Goal: Find specific page/section: Find specific page/section

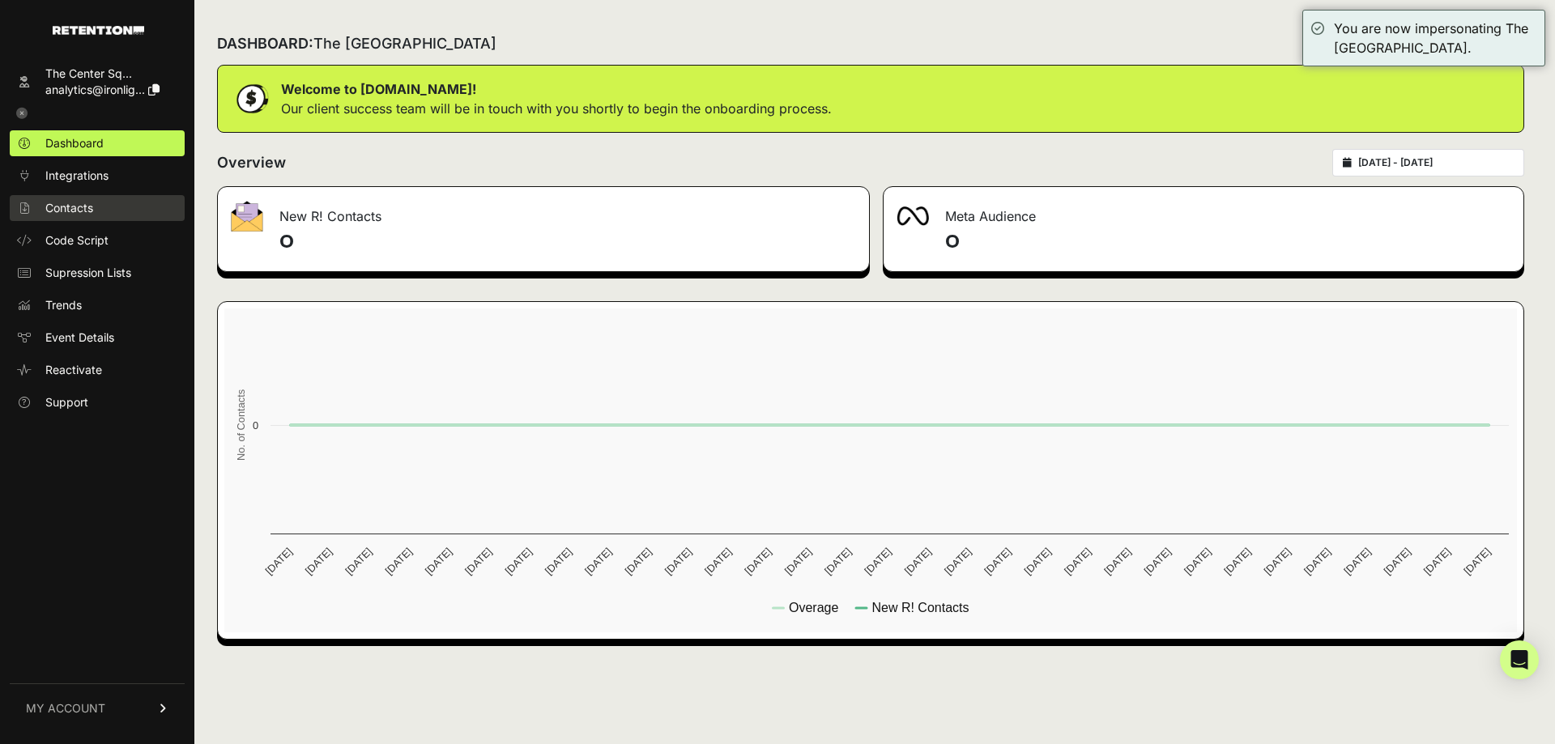
click at [86, 198] on link "Contacts" at bounding box center [97, 208] width 175 height 26
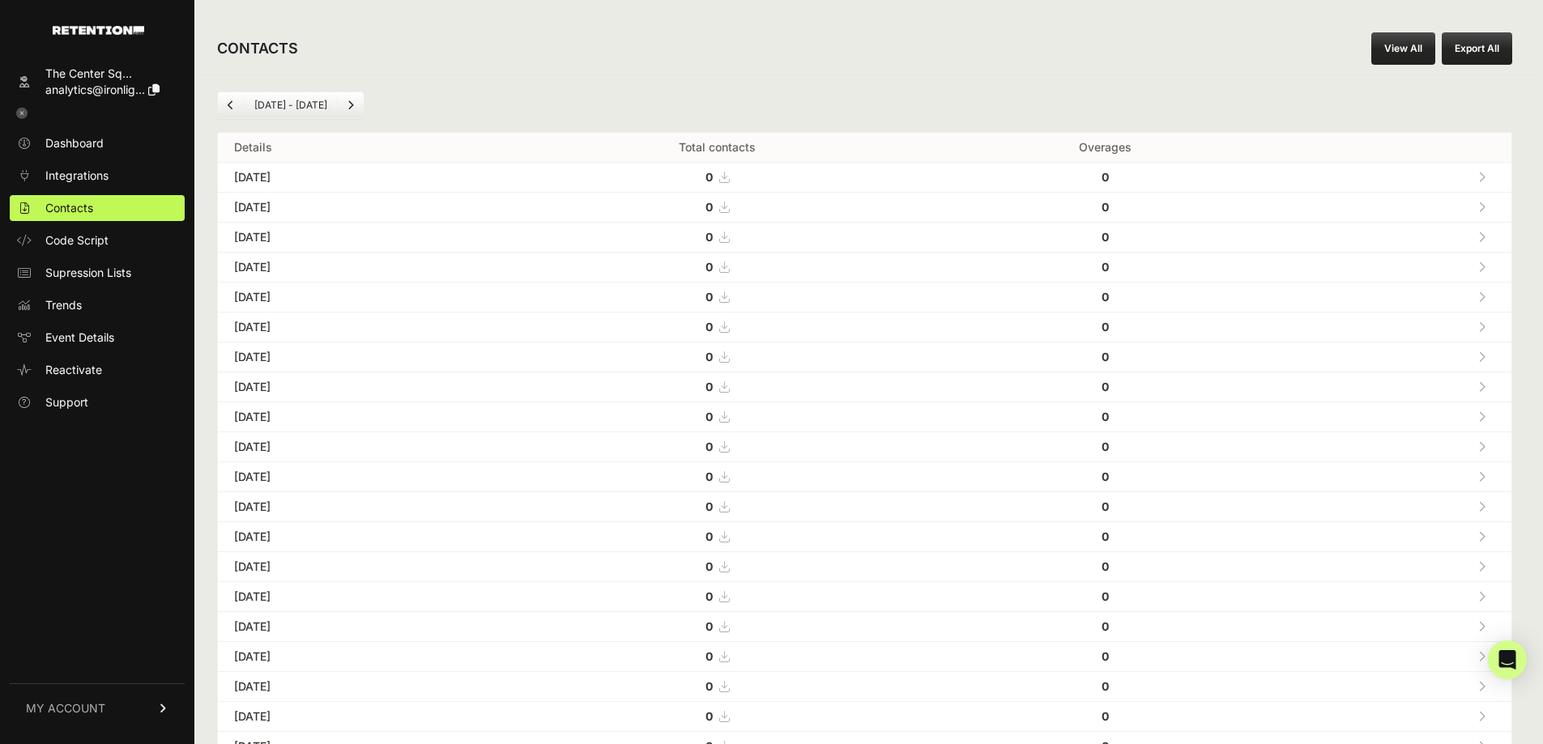
click at [1412, 45] on link "View All" at bounding box center [1403, 48] width 64 height 32
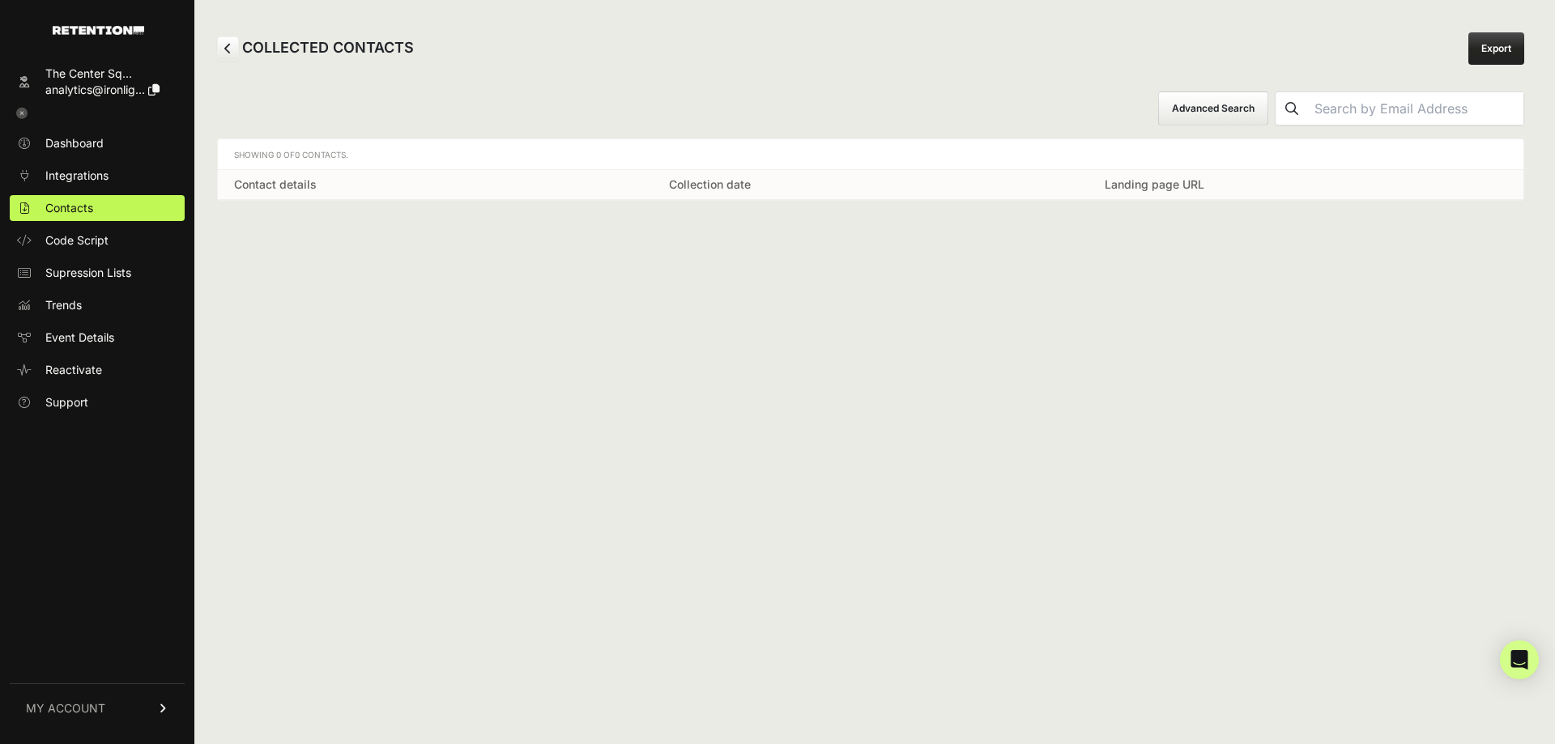
click at [17, 113] on icon at bounding box center [21, 113] width 11 height 11
